Goal: Information Seeking & Learning: Learn about a topic

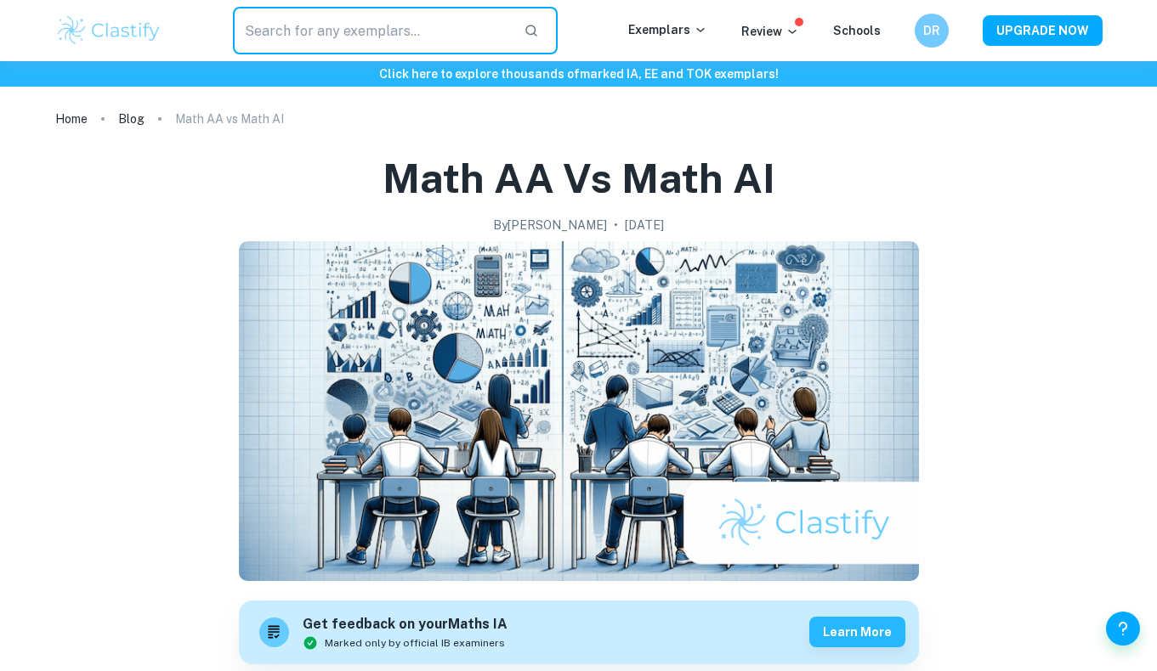
click at [357, 28] on input "text" at bounding box center [372, 31] width 278 height 48
click at [105, 31] on img at bounding box center [109, 31] width 108 height 34
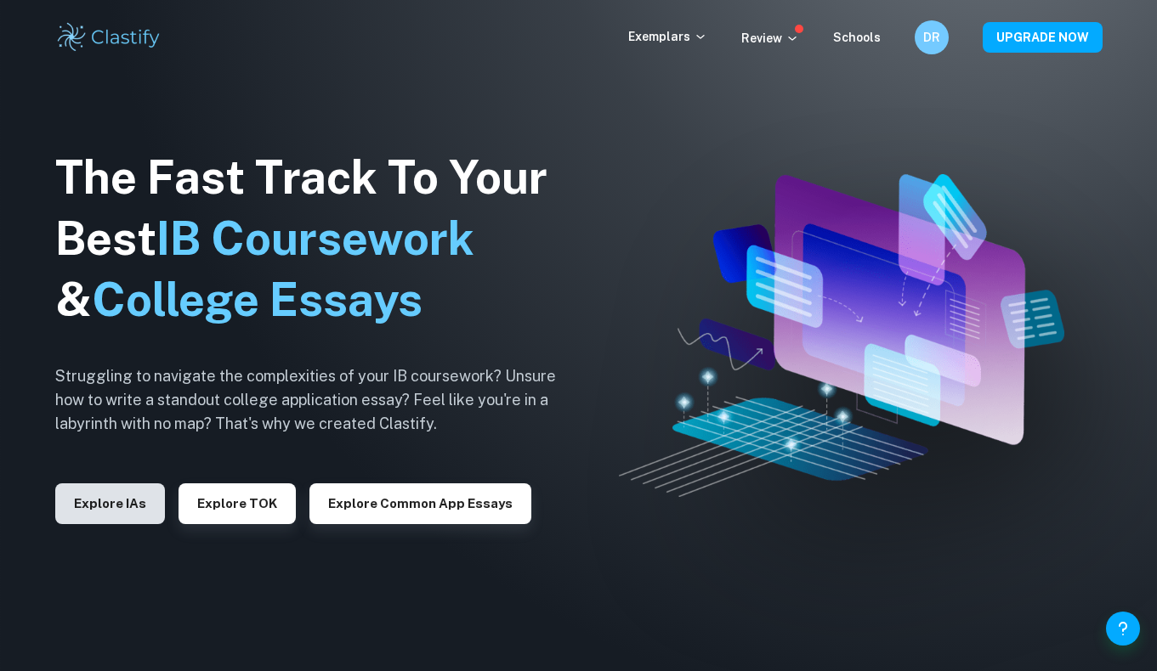
click at [139, 518] on button "Explore IAs" at bounding box center [110, 504] width 110 height 41
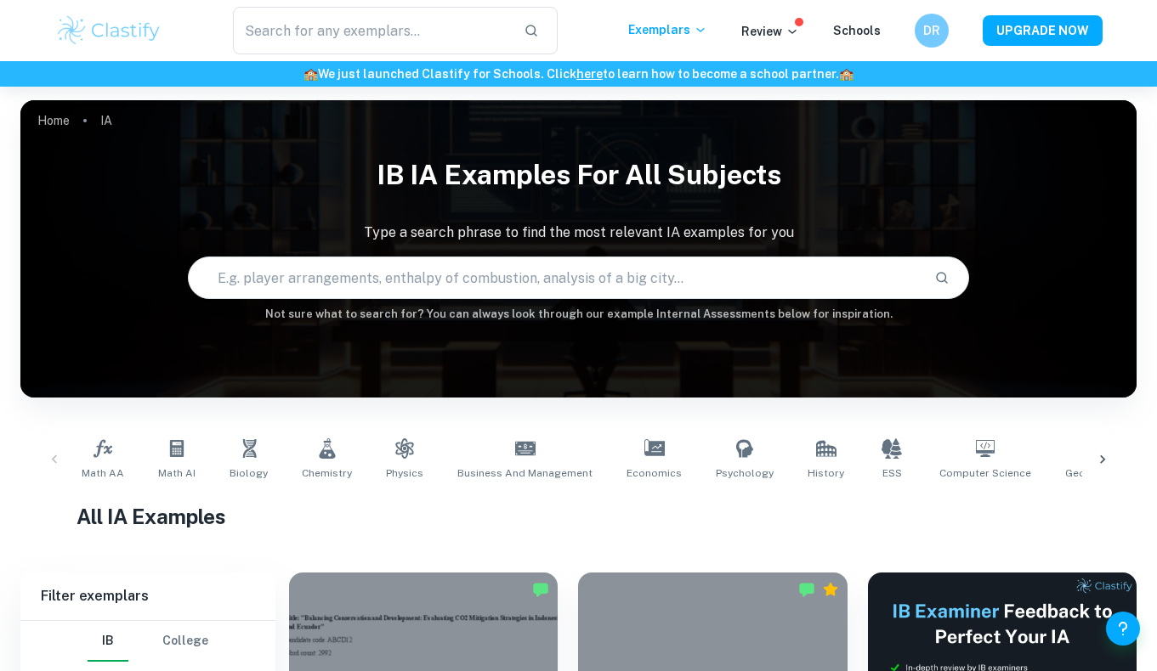
click at [327, 273] on input "text" at bounding box center [555, 278] width 732 height 48
paste input "22. Relación entre PIB per cápita y esperanza de vida en distintos países."
type input "22. Relación entre PIB per cápita y esperanza de vida en distintos países."
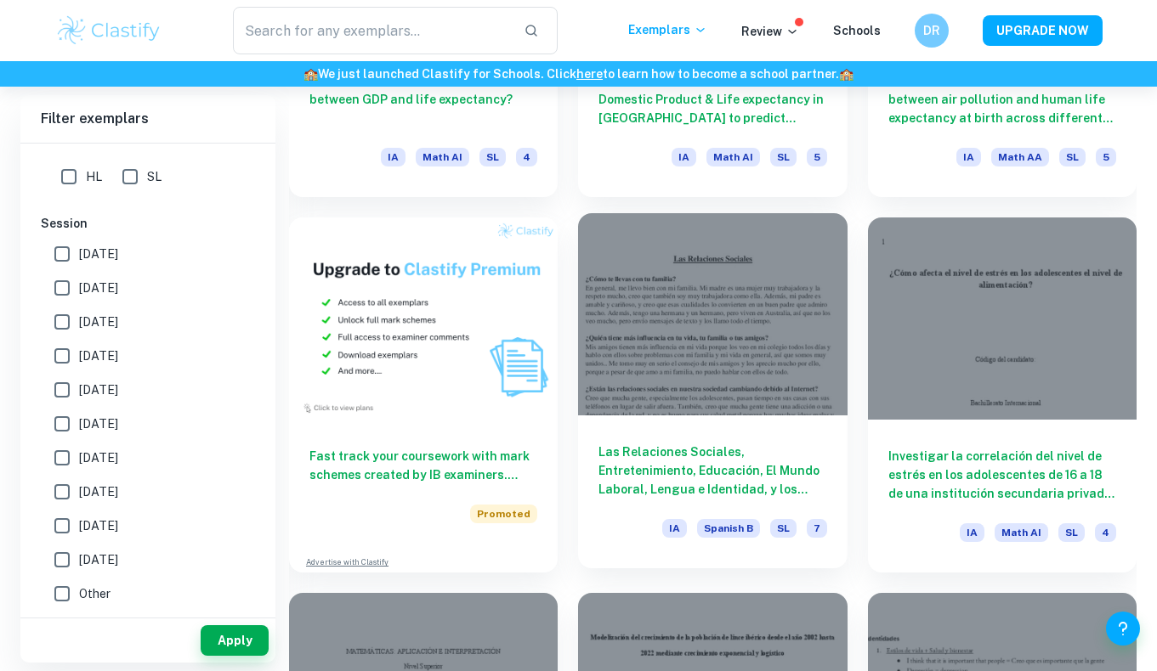
scroll to position [934, 0]
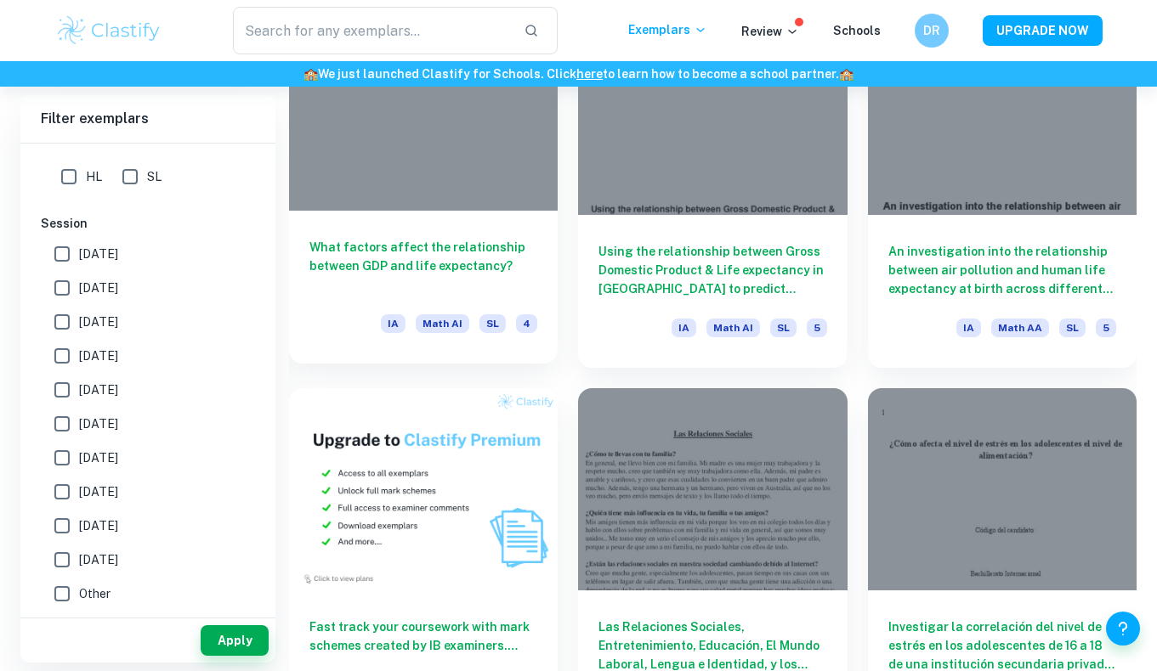
click at [404, 246] on h6 "What factors affect the relationship between GDP and life expectancy?" at bounding box center [423, 266] width 228 height 56
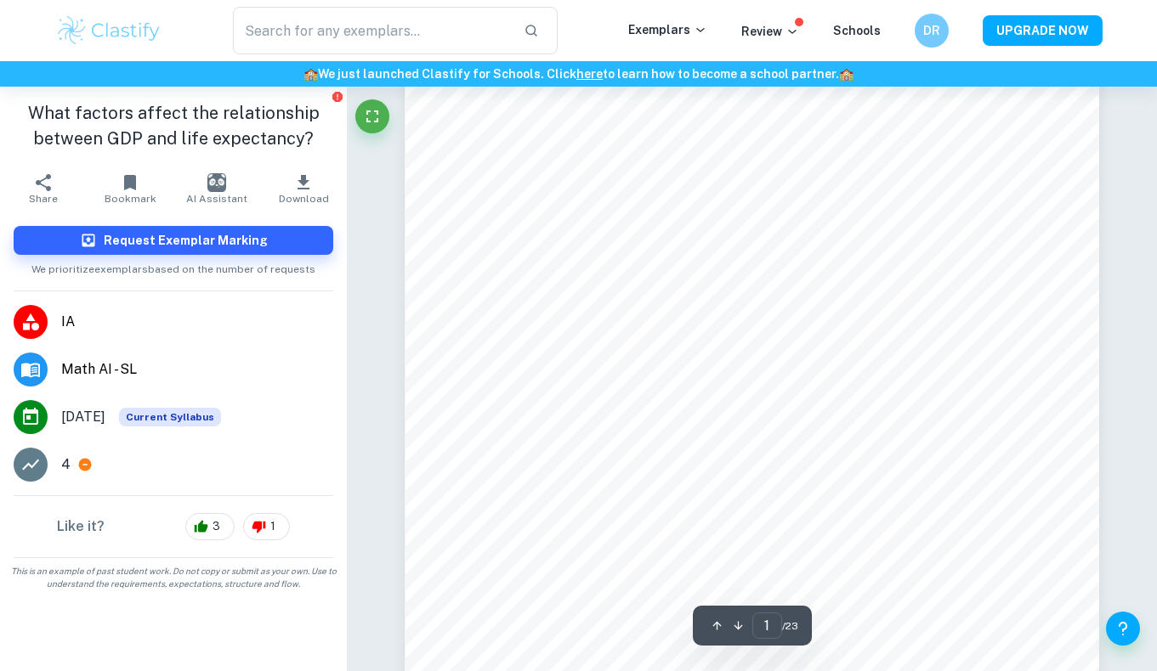
scroll to position [48, 0]
click at [65, 455] on p "4" at bounding box center [65, 465] width 9 height 20
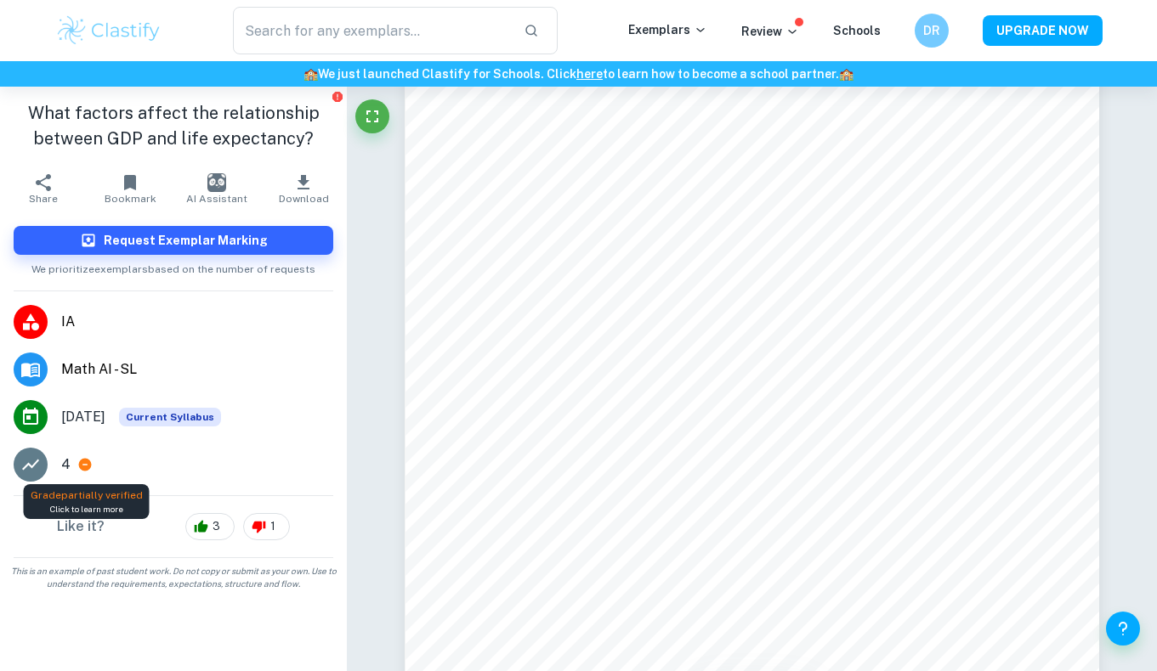
click at [85, 466] on icon at bounding box center [85, 465] width 13 height 13
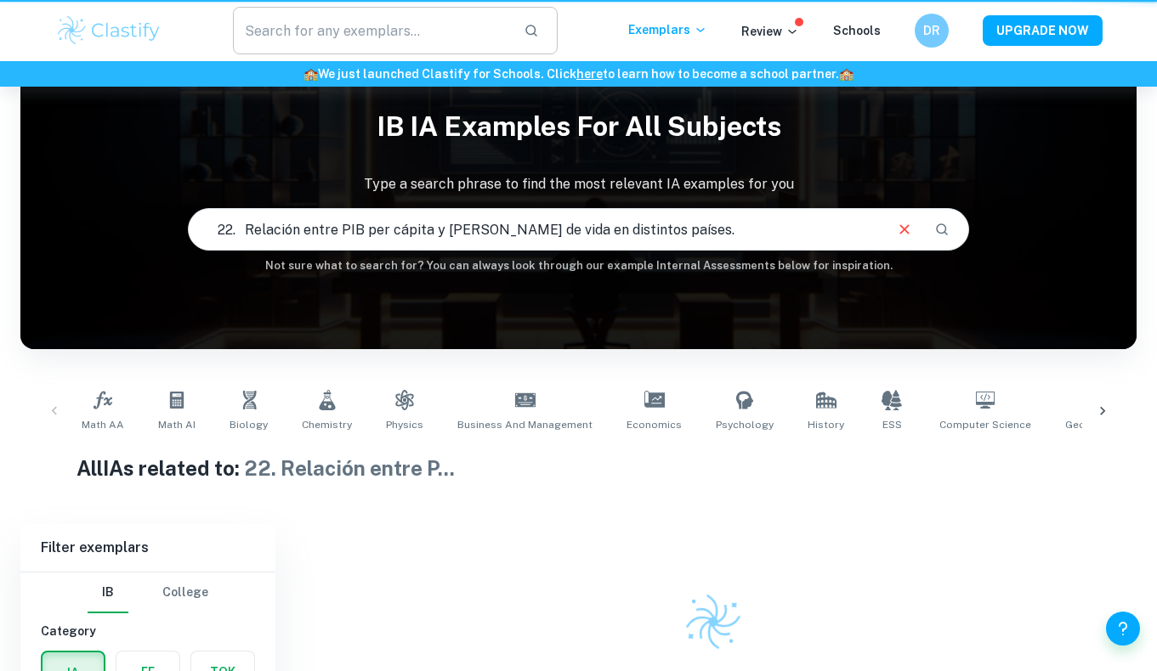
scroll to position [156, 0]
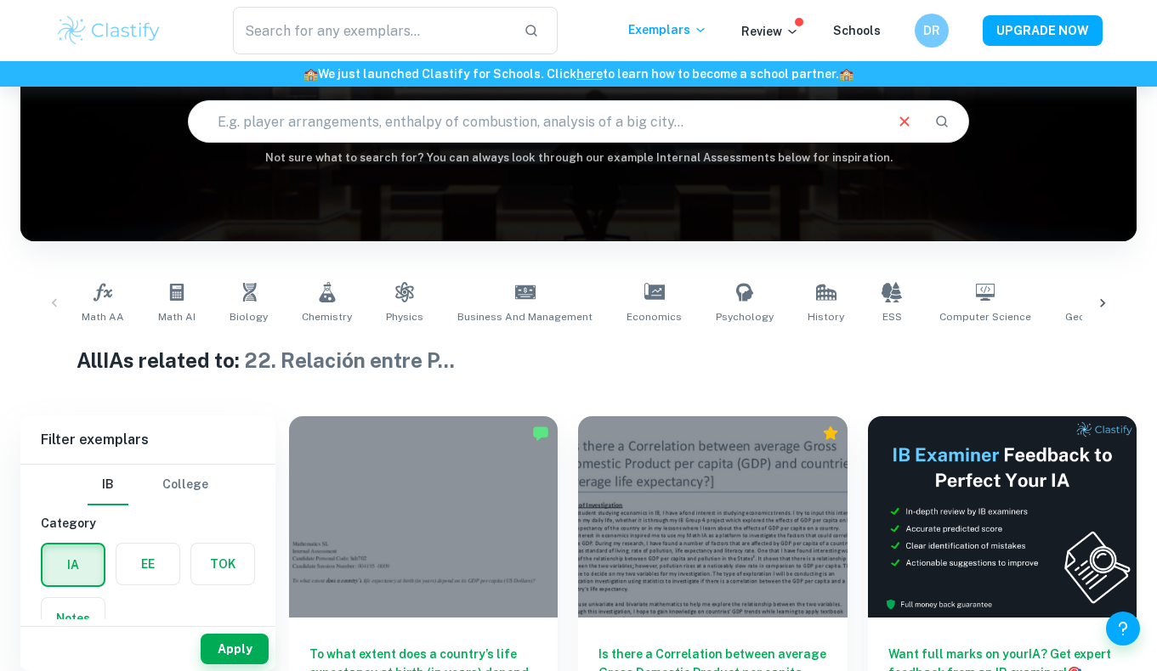
drag, startPoint x: 694, startPoint y: 119, endPoint x: -35, endPoint y: 111, distance: 729.2
click at [0, 111] on html "We value your privacy We use cookies to enhance your browsing experience, serve…" at bounding box center [578, 179] width 1157 height 671
paste input "Comparación de crecimiento económico entre países desarrollados y en desarrollo…"
type input "Comparación de crecimiento económico entre países desarrollados y en desarrollo…"
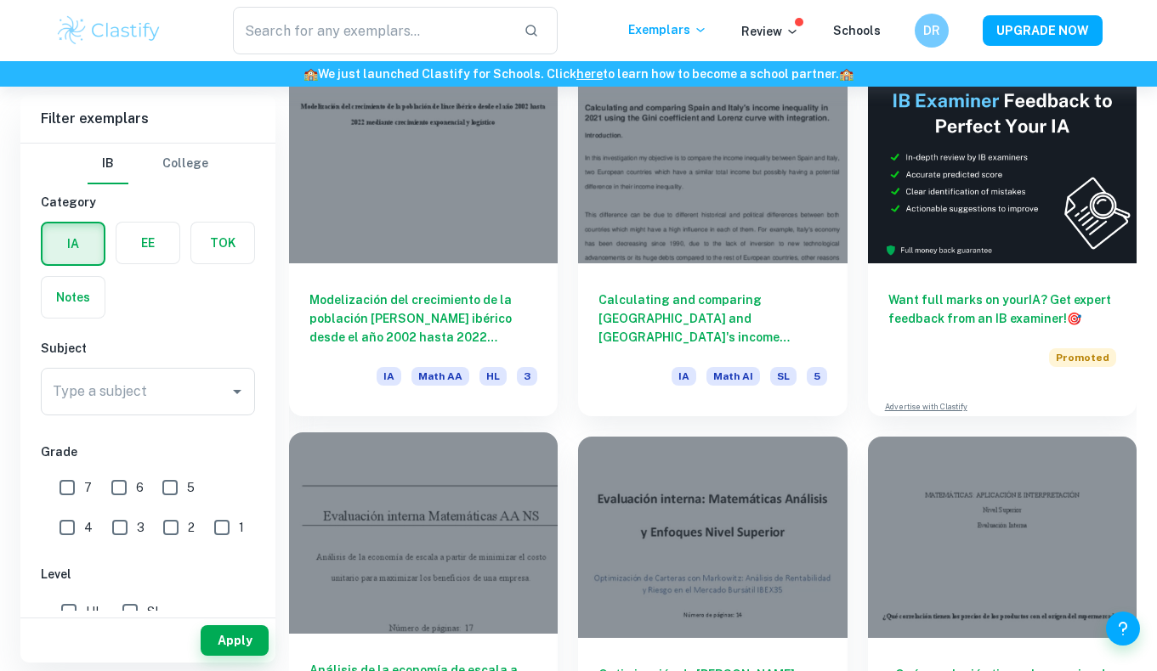
scroll to position [512, 0]
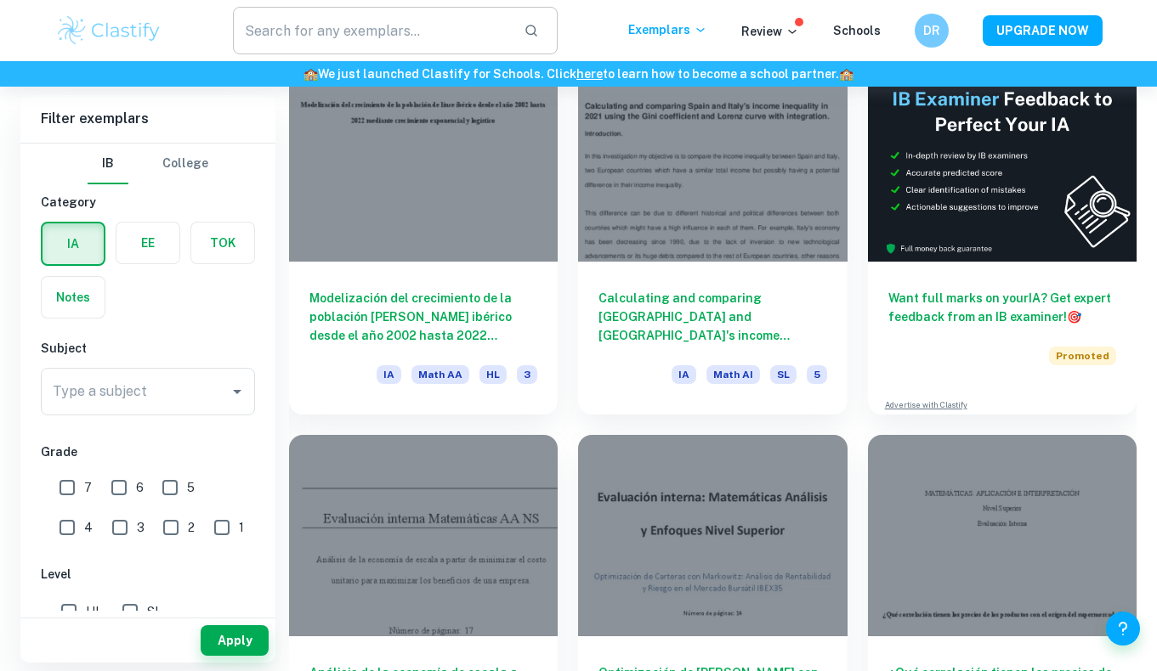
click at [353, 39] on input "text" at bounding box center [372, 31] width 278 height 48
paste input "Impacto de la inflación en precios de productos básicos a lo largo del tiempo."
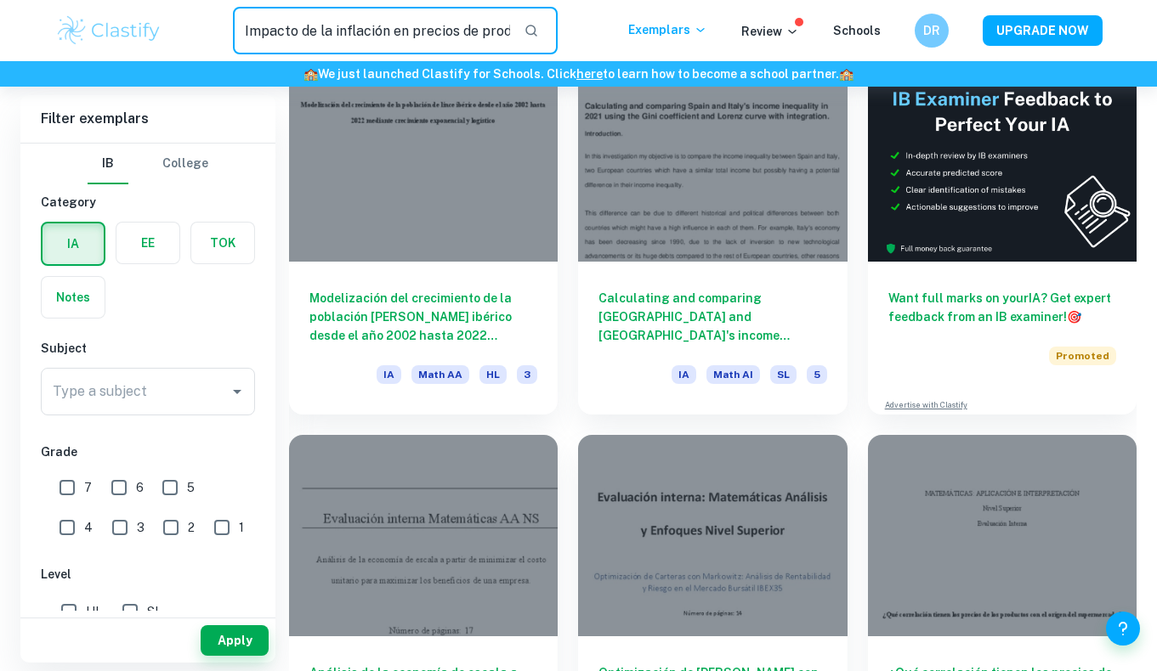
type input "Impacto de la inflación en precios de productos básicos a lo largo del tiempo."
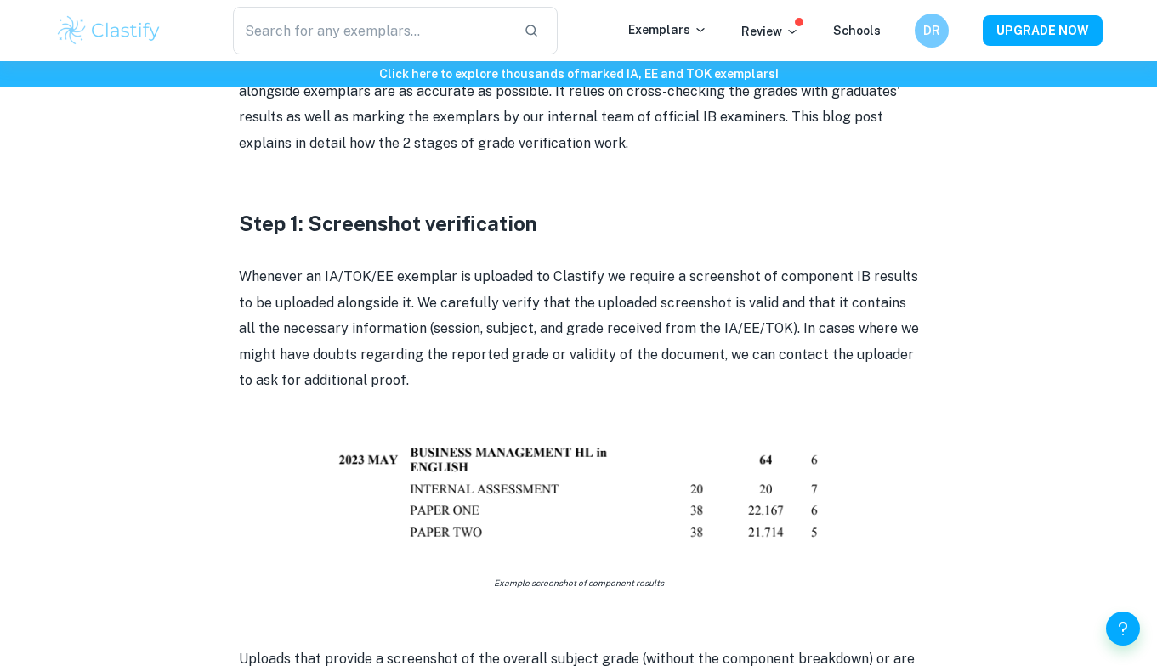
scroll to position [774, 0]
